Goal: Check status: Check status

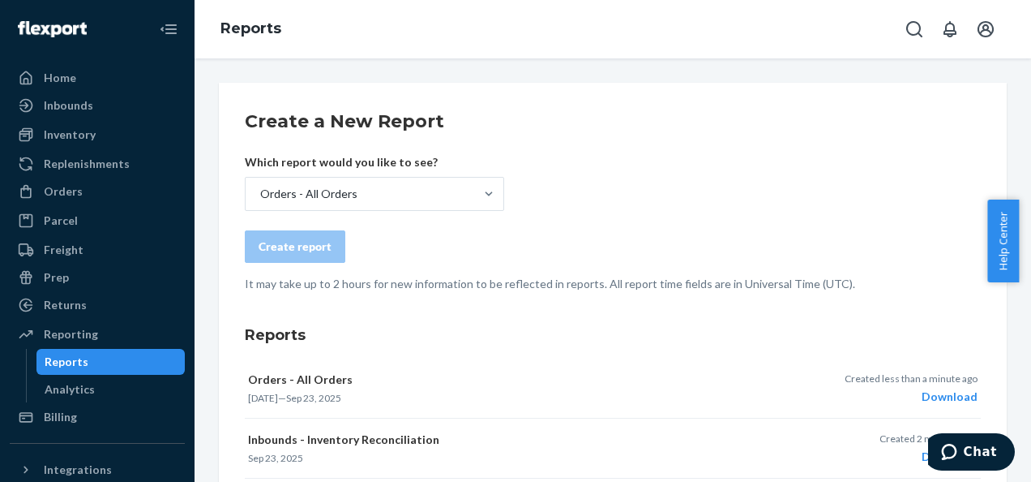
drag, startPoint x: 73, startPoint y: 94, endPoint x: 206, endPoint y: 102, distance: 133.2
click at [73, 94] on div "Inbounds" at bounding box center [97, 105] width 172 height 23
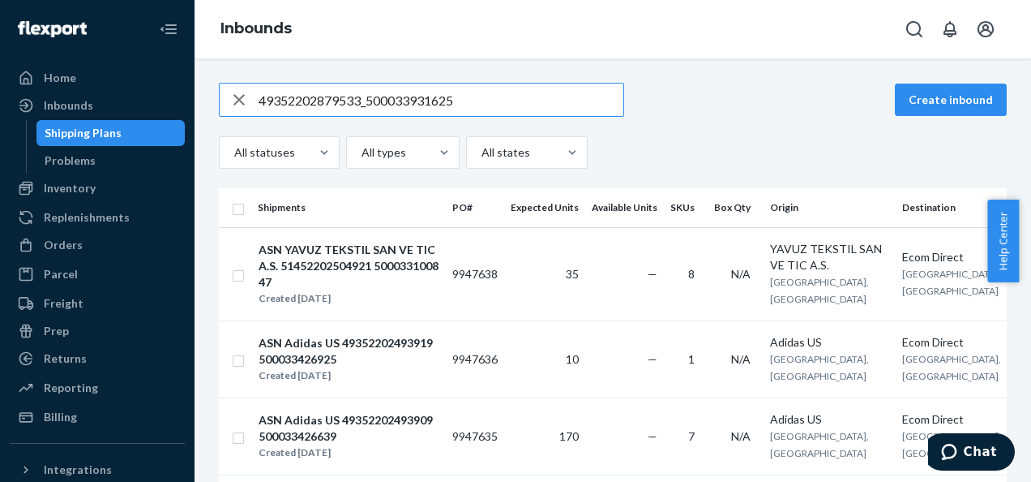
type input "49352202879533_500033931625"
click at [387, 101] on input "text" at bounding box center [441, 100] width 365 height 32
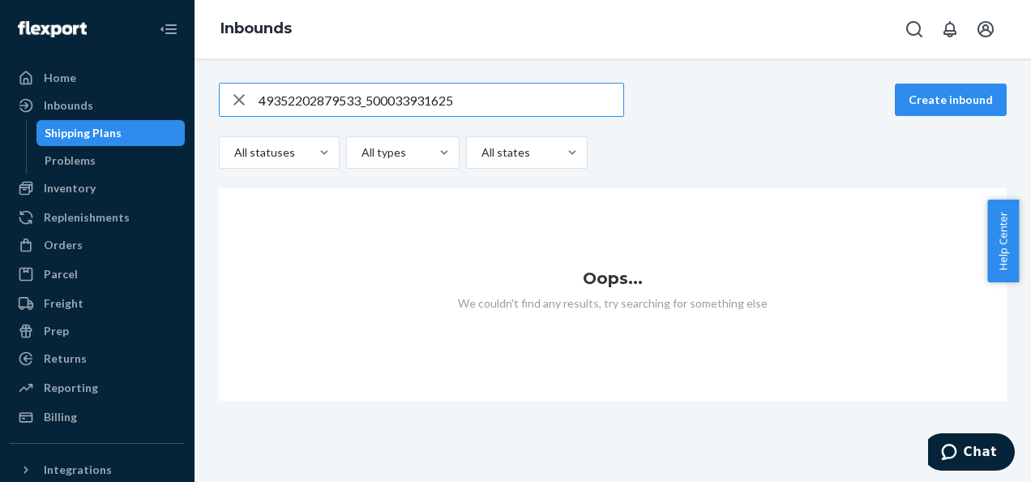
type input "49352202879533_500033931625"
drag, startPoint x: 421, startPoint y: 100, endPoint x: 261, endPoint y: 100, distance: 159.7
click at [261, 100] on input "49352202879533_500033931625" at bounding box center [441, 100] width 365 height 32
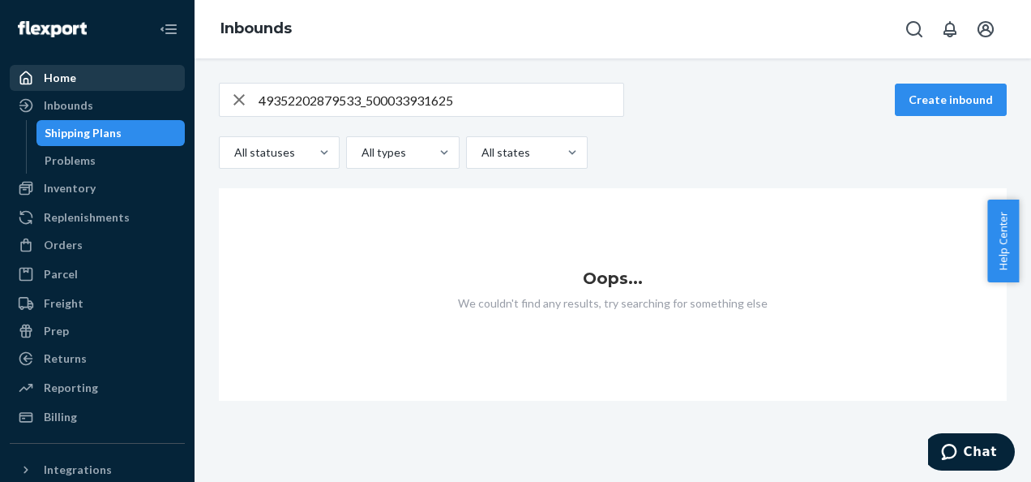
click at [46, 81] on div "Home" at bounding box center [60, 78] width 32 height 16
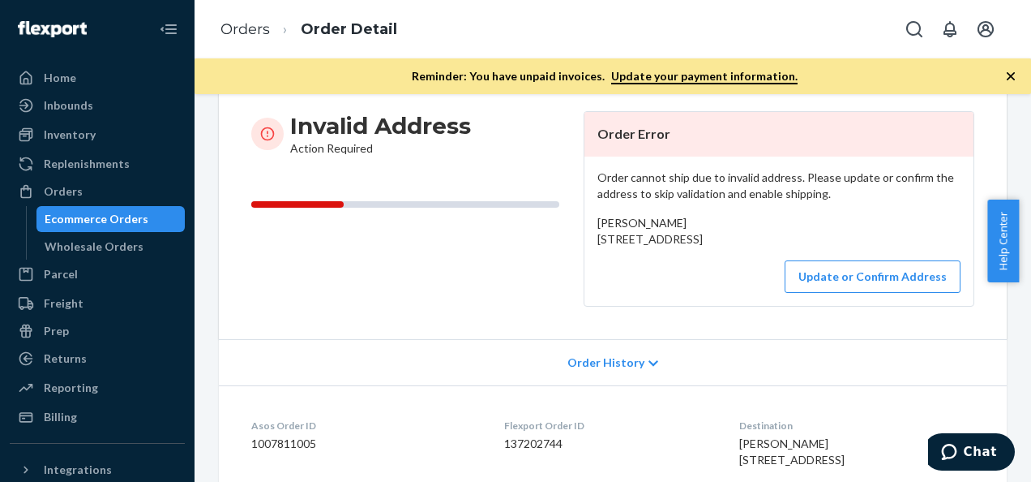
scroll to position [162, 0]
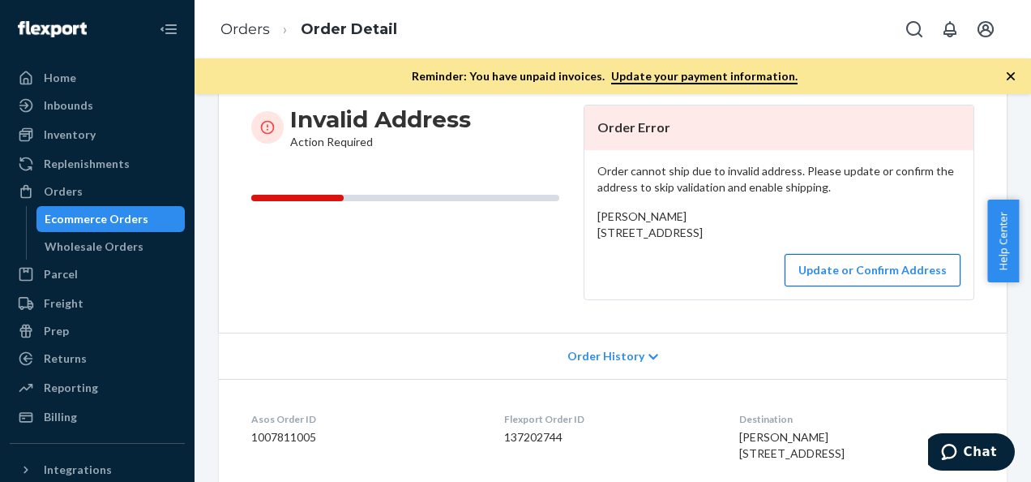
click at [830, 286] on button "Update or Confirm Address" at bounding box center [873, 270] width 176 height 32
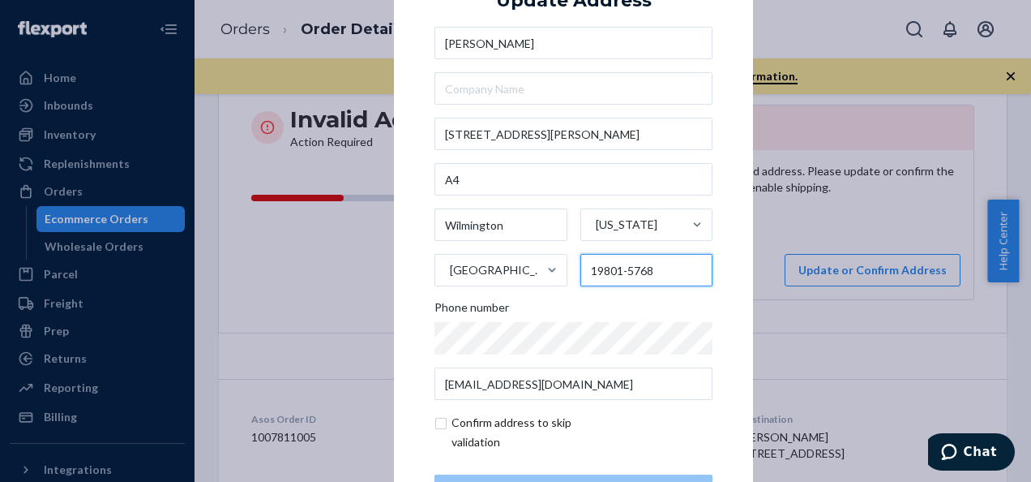
click at [656, 269] on input "19801-5768" at bounding box center [646, 270] width 133 height 32
type input "19801"
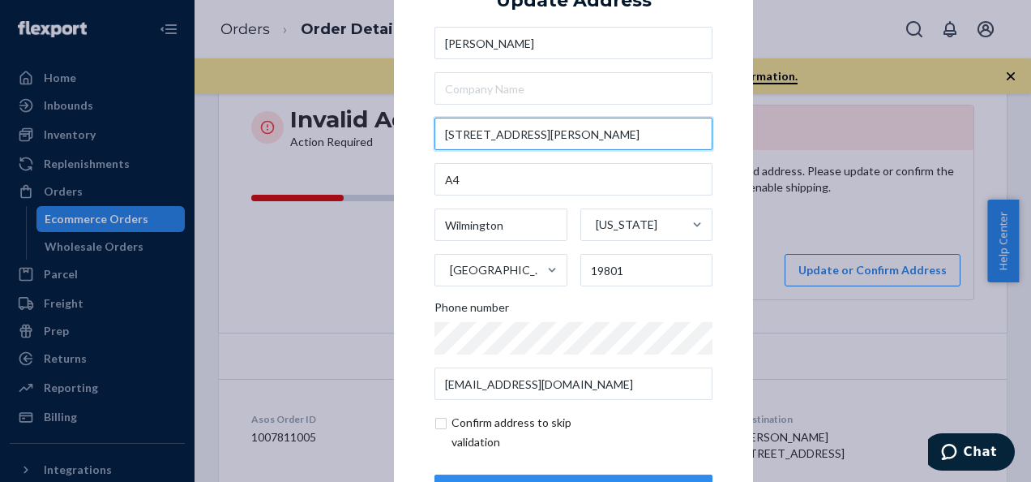
click at [589, 136] on input "300 CorneII Dr Ste" at bounding box center [574, 134] width 278 height 32
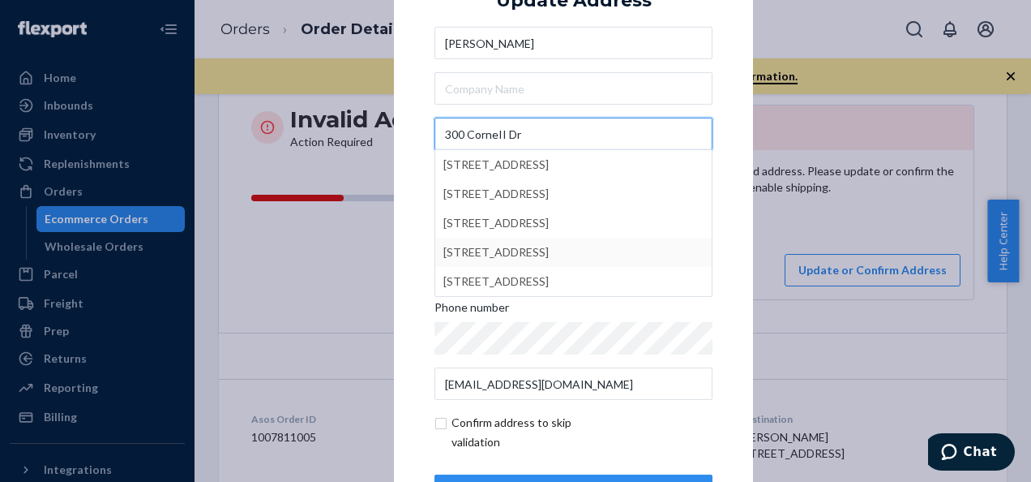
scroll to position [66, 0]
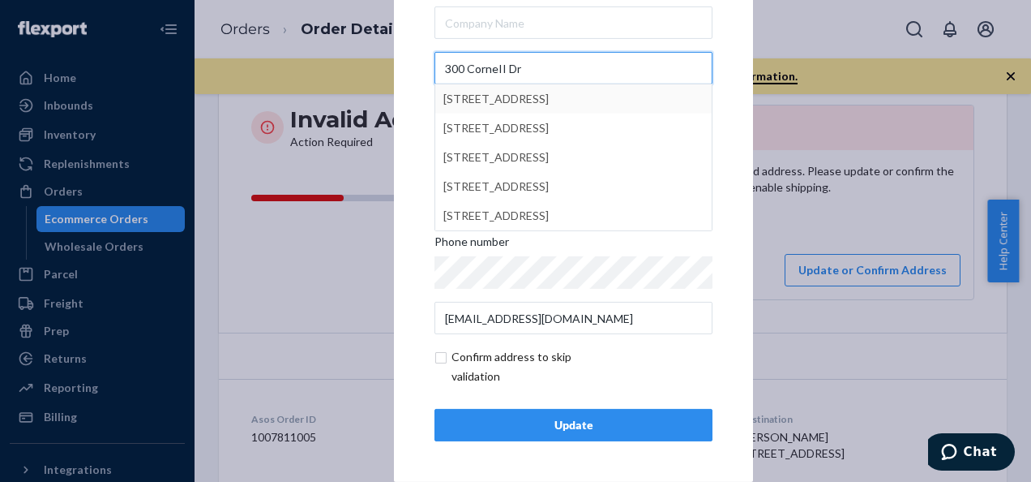
click at [548, 71] on input "300 CorneII Dr" at bounding box center [574, 68] width 278 height 32
type input "300 CorneII Dr"
click at [383, 141] on div "× Update Address Petr Sharapov 300 CorneII Dr 300 Cornell Drive, Carrollton, TX…" at bounding box center [515, 241] width 1031 height 482
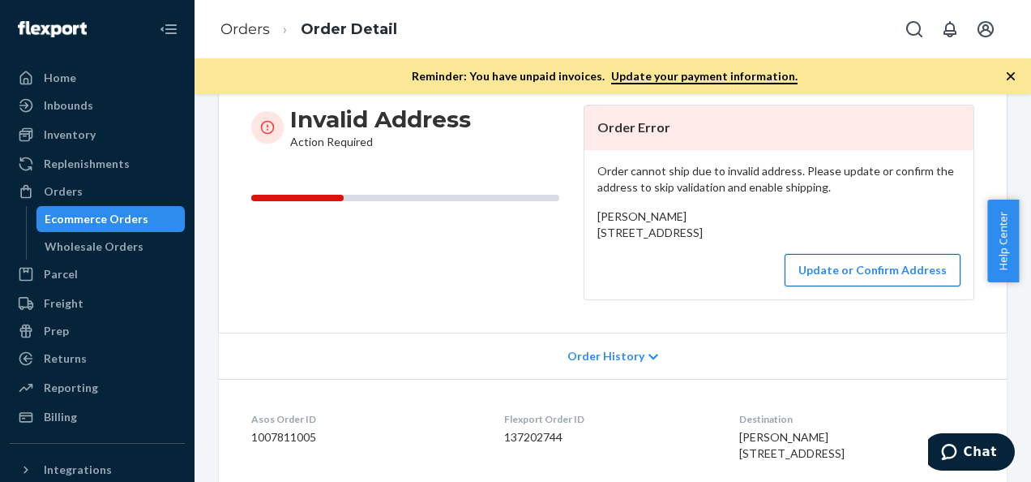
click at [855, 286] on button "Update or Confirm Address" at bounding box center [873, 270] width 176 height 32
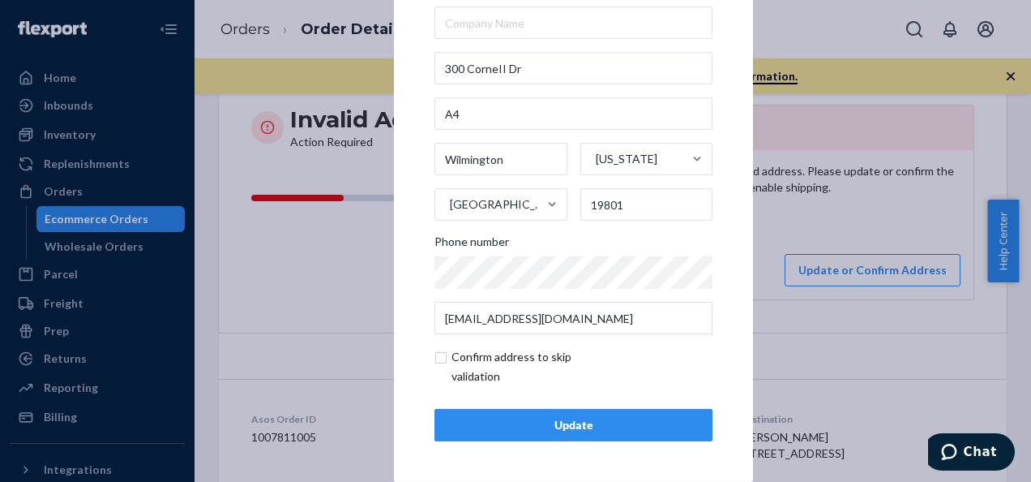
drag, startPoint x: 439, startPoint y: 362, endPoint x: 464, endPoint y: 375, distance: 28.3
click at [439, 362] on input "checkbox" at bounding box center [529, 366] width 188 height 39
checkbox input "true"
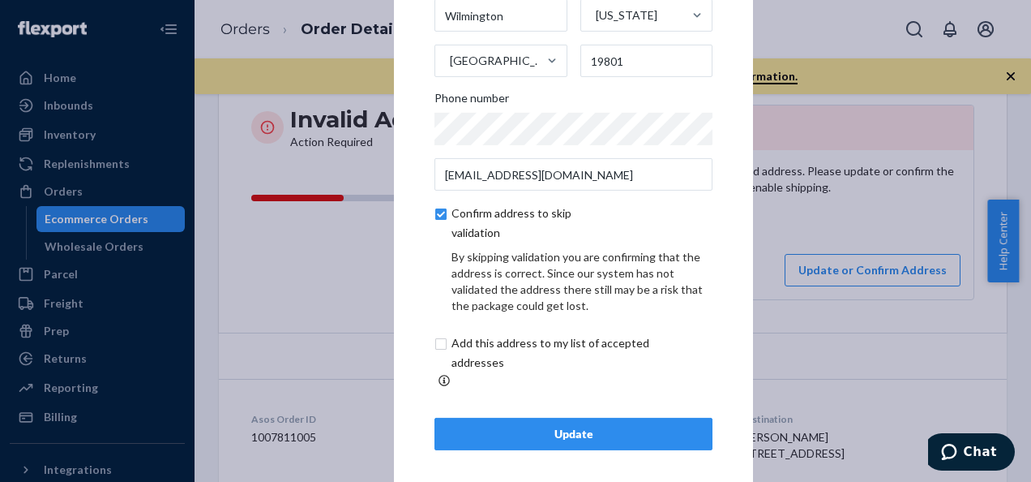
scroll to position [134, 0]
click at [444, 350] on input "checkbox" at bounding box center [570, 351] width 270 height 39
checkbox input "true"
click at [563, 428] on div "Update" at bounding box center [573, 433] width 251 height 16
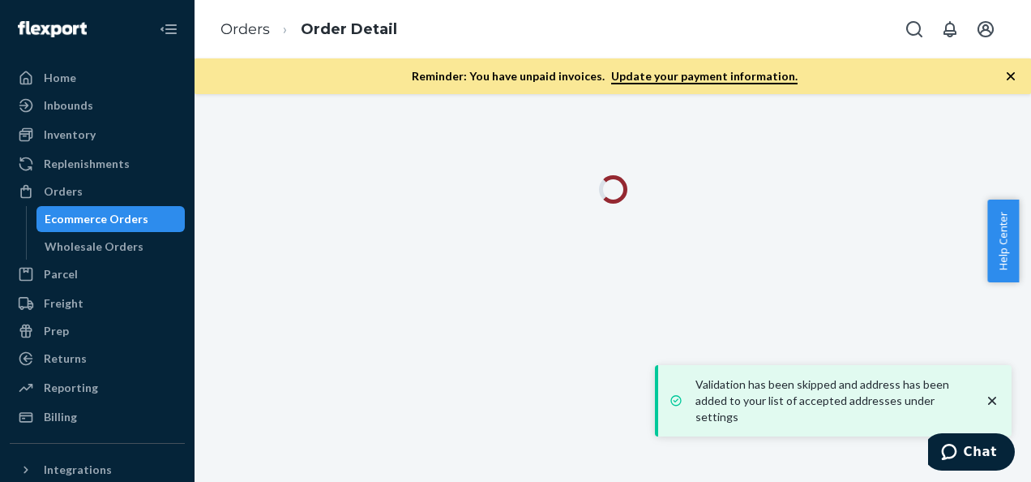
scroll to position [0, 0]
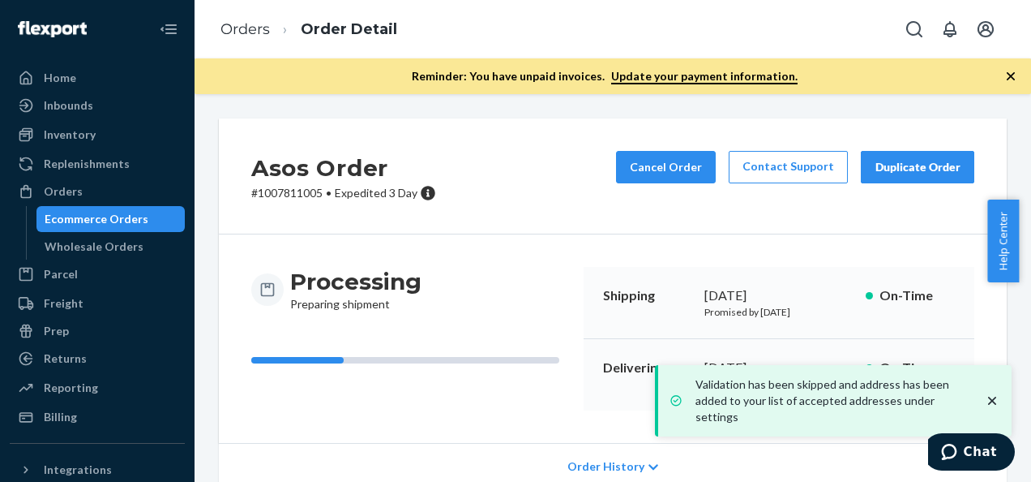
click at [994, 404] on icon "close toast" at bounding box center [992, 400] width 16 height 16
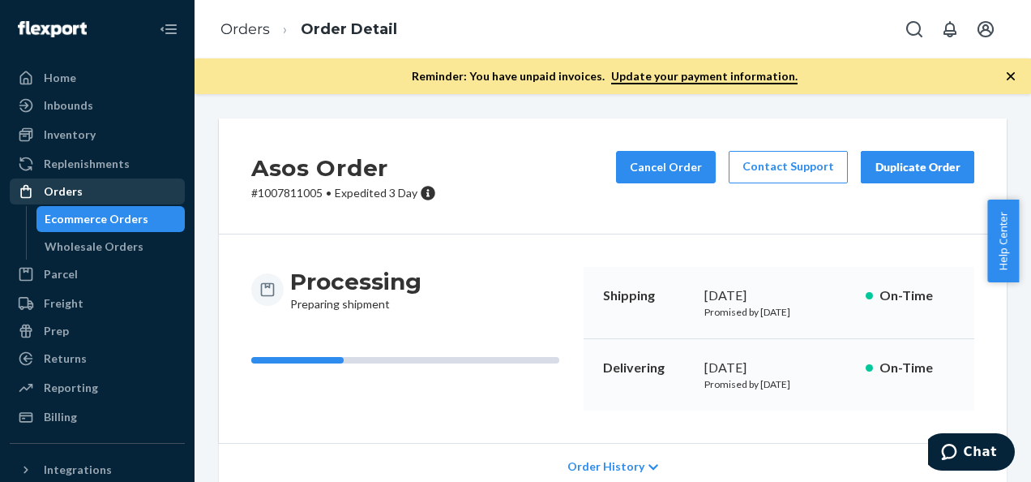
drag, startPoint x: 71, startPoint y: 217, endPoint x: 115, endPoint y: 199, distance: 47.6
click at [71, 217] on div "Ecommerce Orders" at bounding box center [97, 219] width 104 height 16
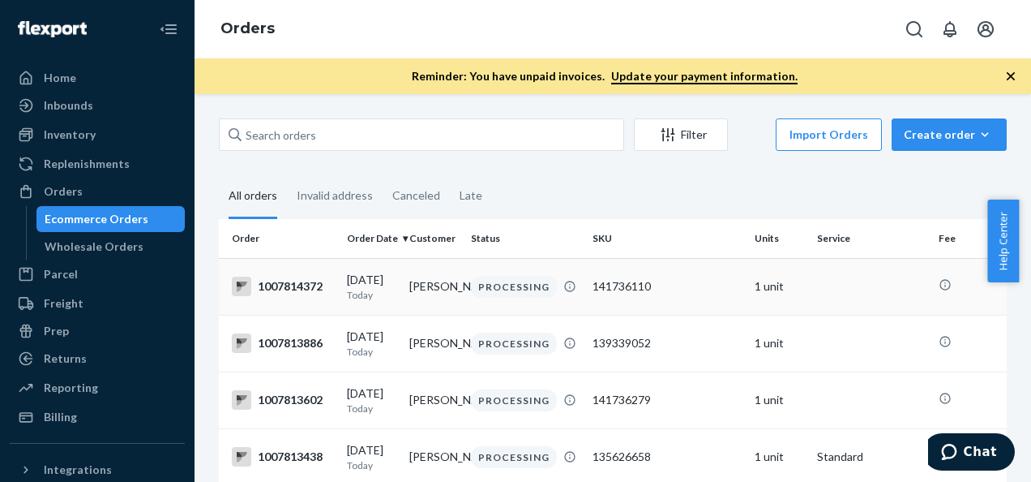
click at [310, 290] on div "1007814372" at bounding box center [283, 285] width 102 height 19
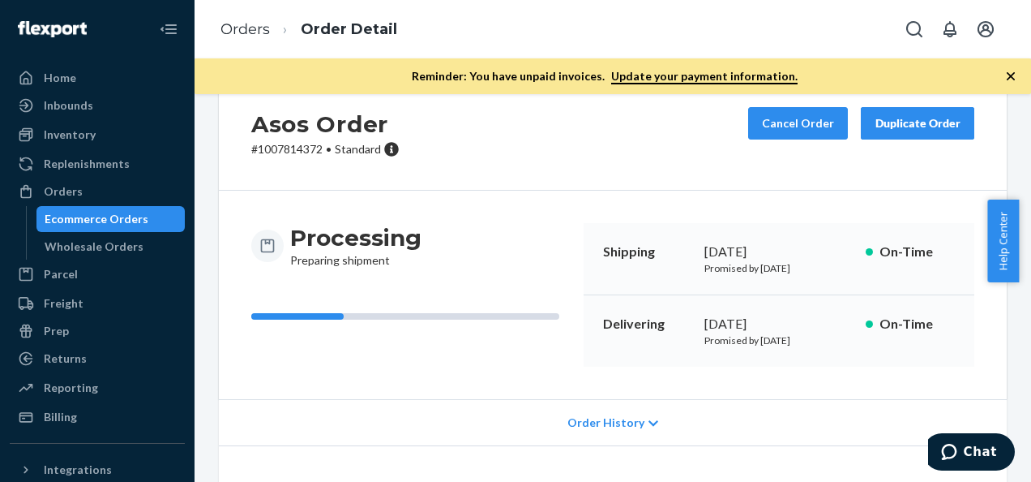
scroll to position [162, 0]
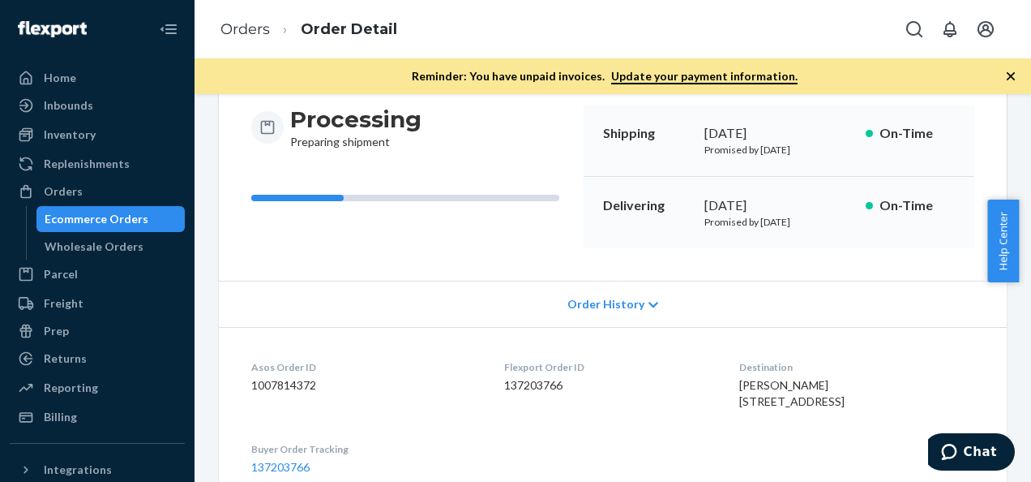
click at [583, 310] on span "Order History" at bounding box center [605, 304] width 77 height 16
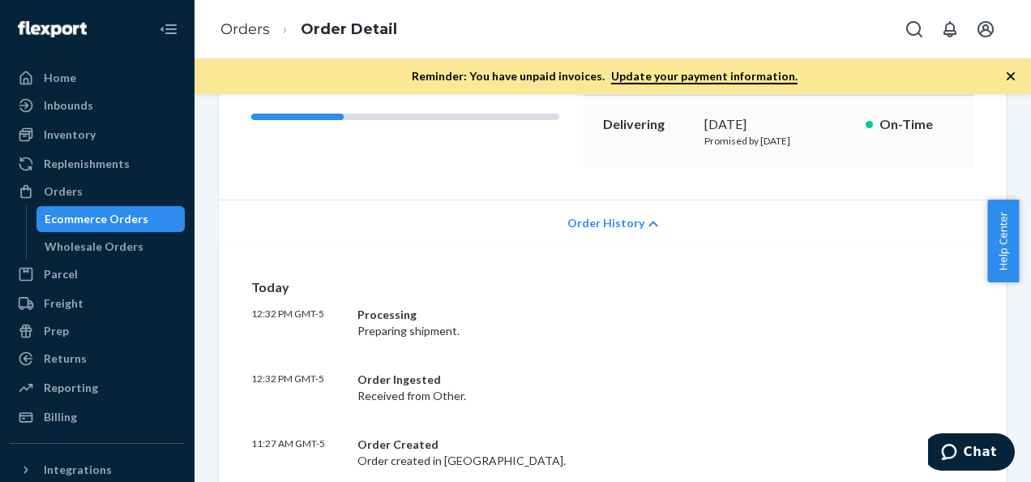
scroll to position [324, 0]
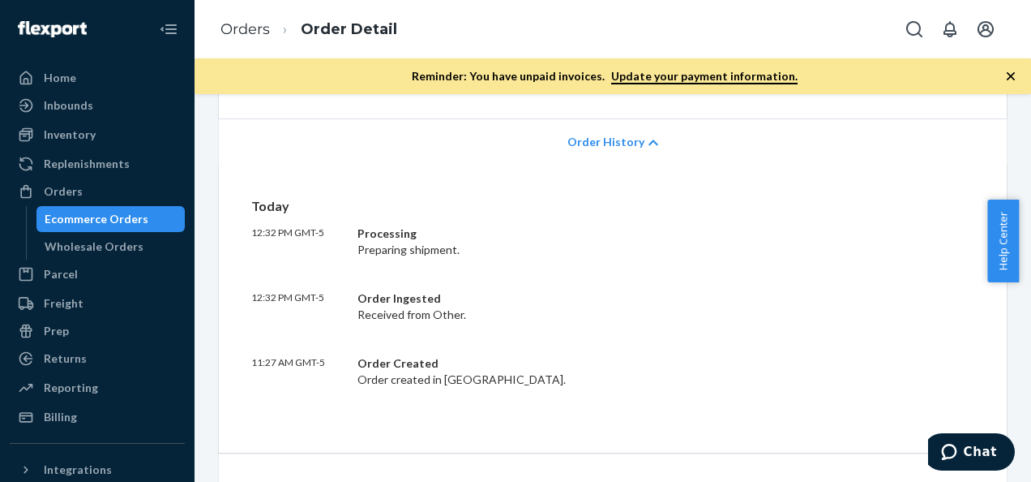
click at [509, 286] on div "Today 12:32 PM GMT-5 Processing Preparing shipment. 12:32 PM GMT-5 Order Ingest…" at bounding box center [612, 292] width 723 height 191
click at [513, 245] on div "Processing Preparing shipment." at bounding box center [590, 241] width 465 height 32
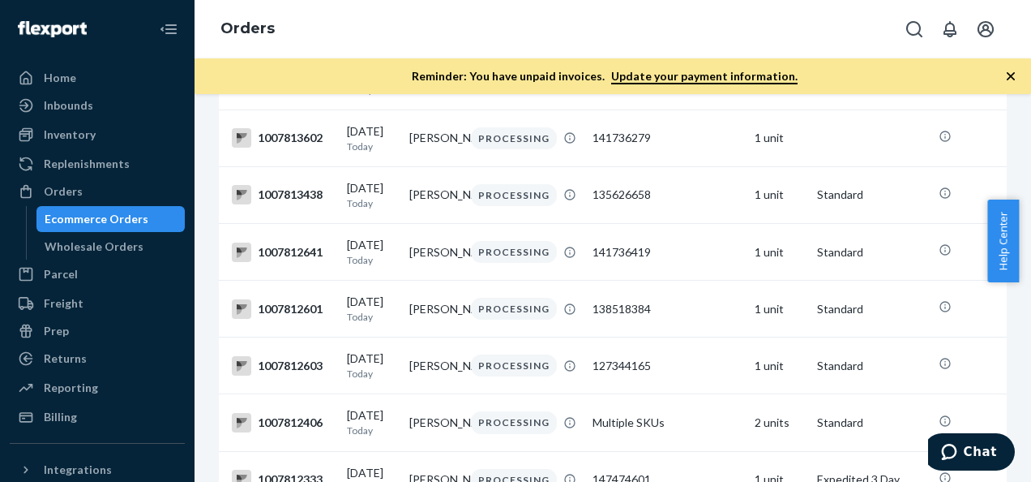
scroll to position [133, 0]
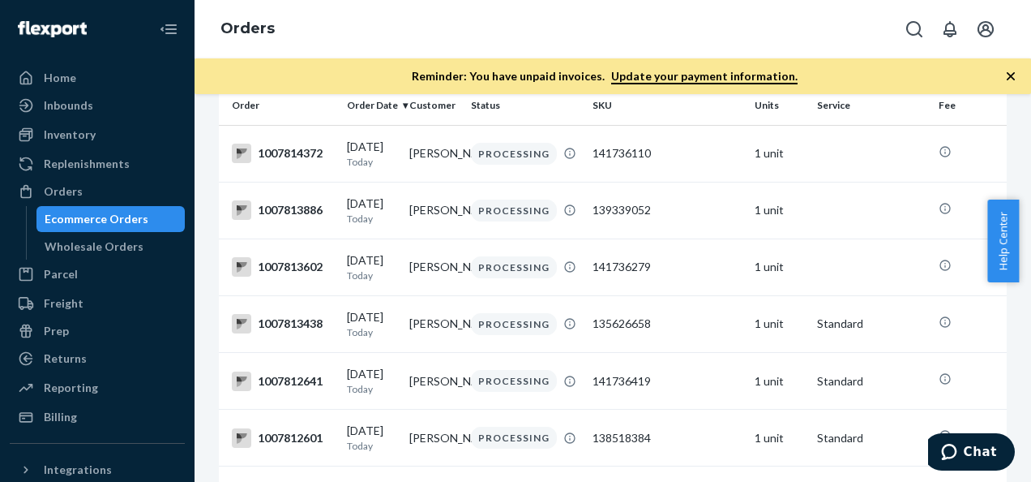
click at [1013, 76] on icon "button" at bounding box center [1011, 76] width 16 height 16
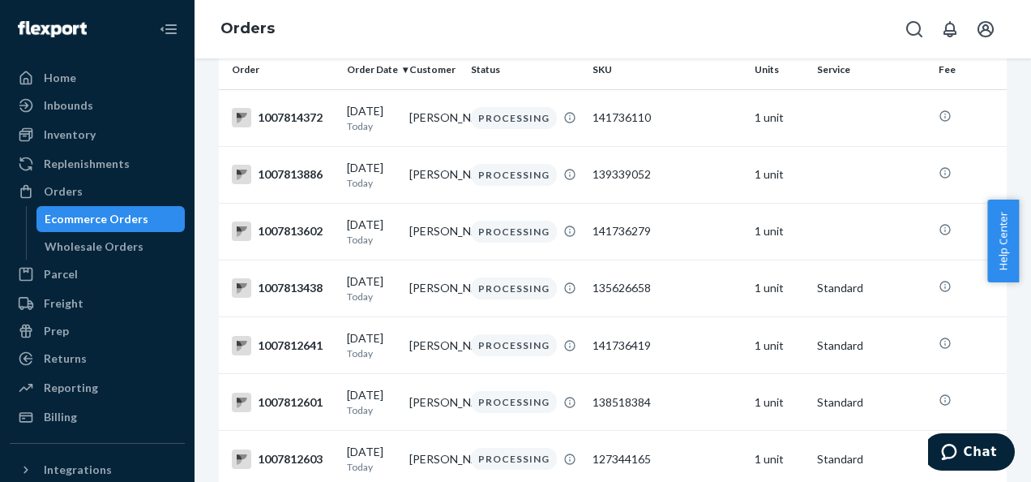
scroll to position [0, 0]
